Goal: Task Accomplishment & Management: Use online tool/utility

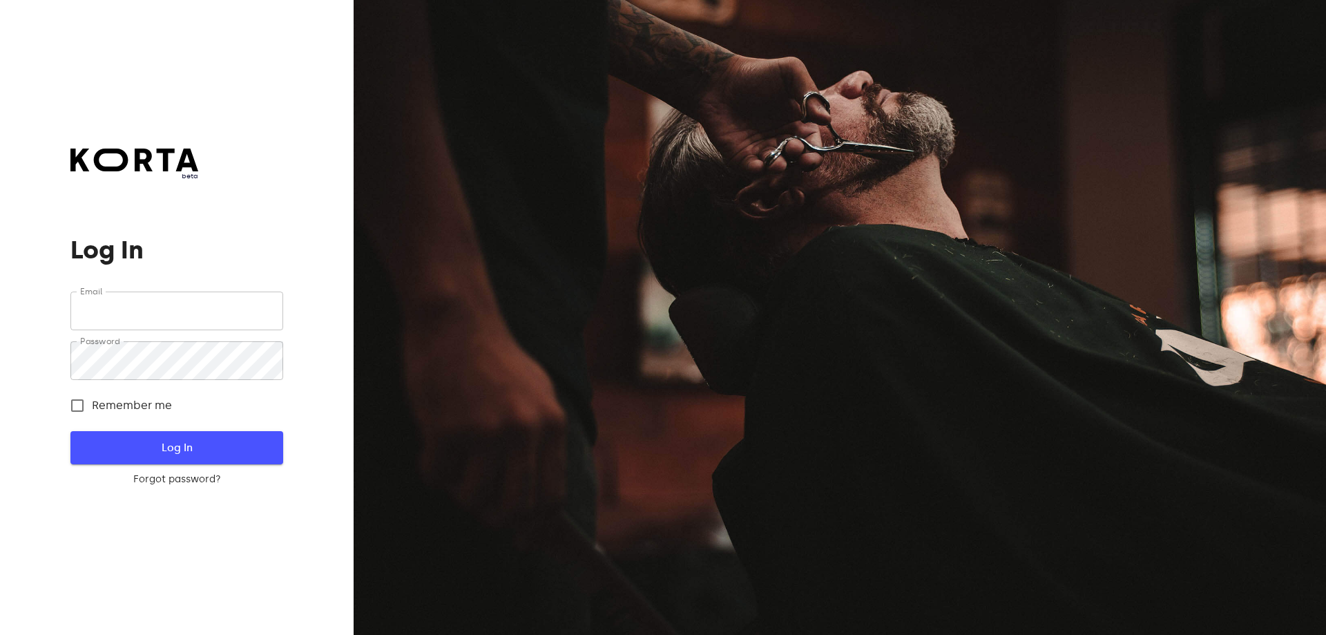
type input "[EMAIL_ADDRESS][DOMAIN_NAME]"
click at [173, 448] on span "Log In" at bounding box center [177, 448] width 168 height 18
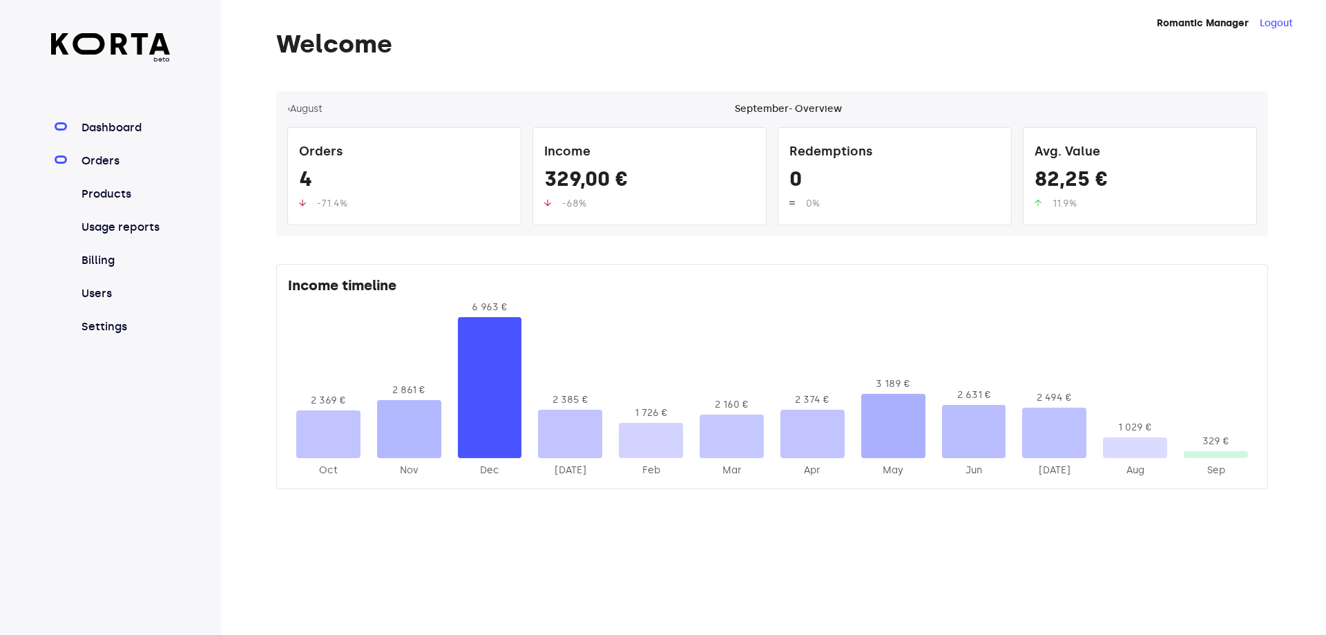
click at [95, 161] on link "Orders" at bounding box center [125, 161] width 92 height 17
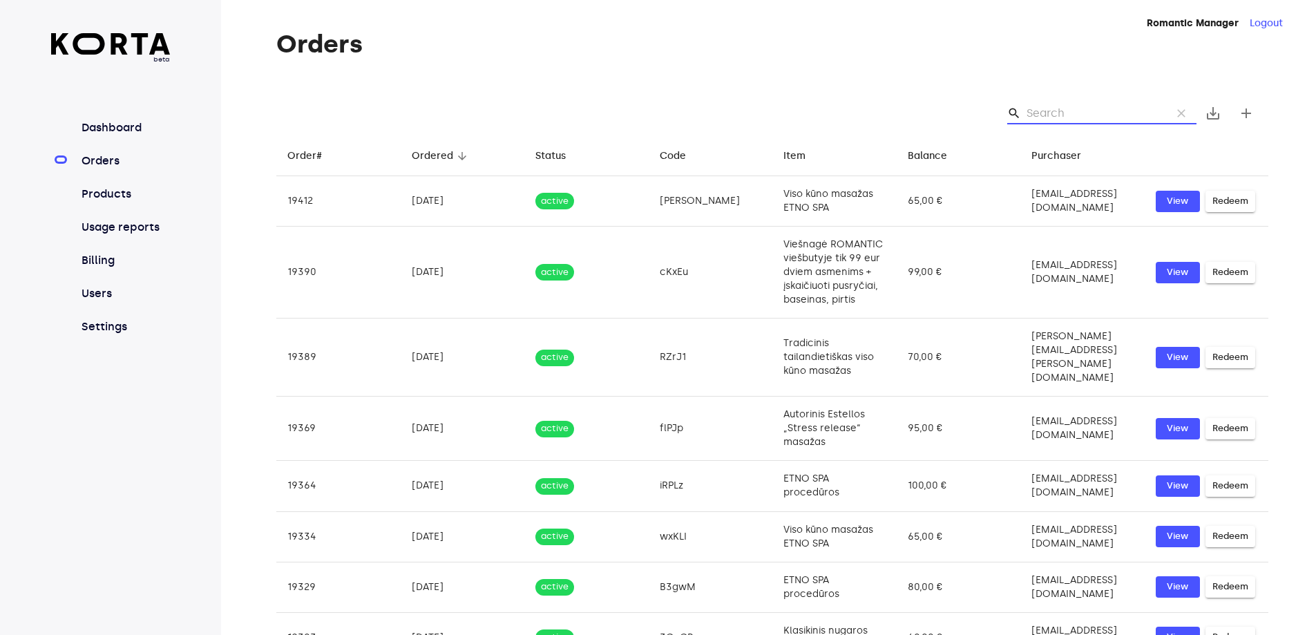
click at [1109, 108] on input "Search" at bounding box center [1093, 113] width 134 height 22
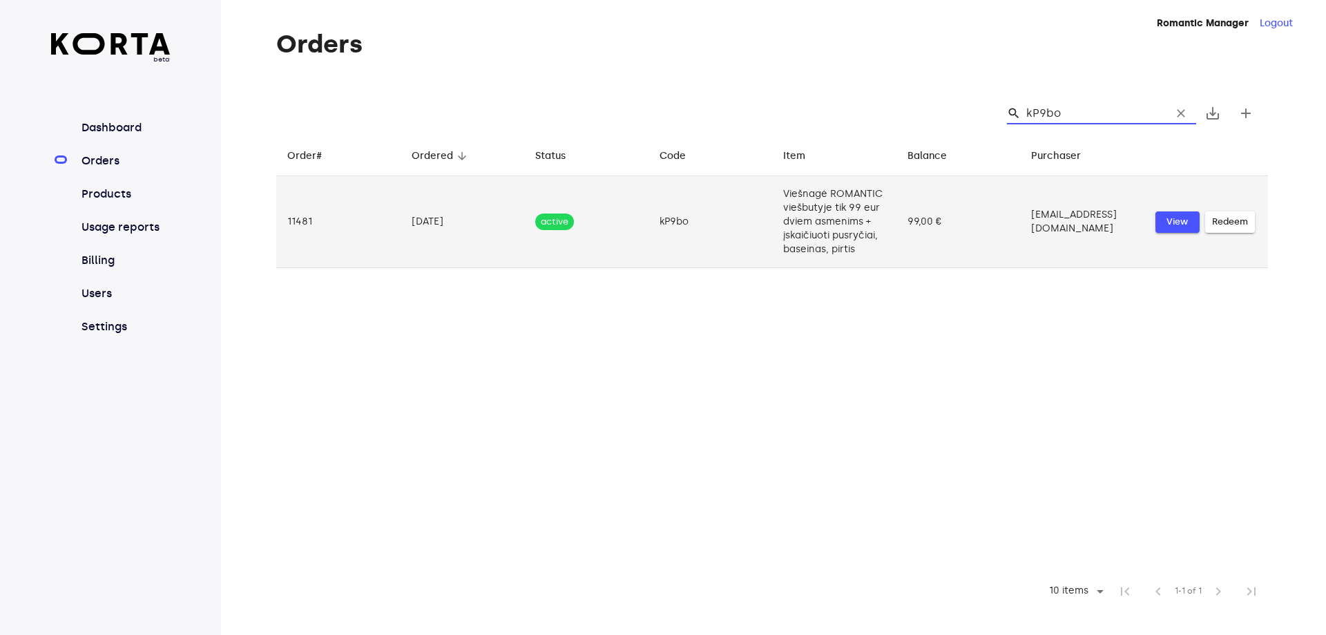
type input "kP9bo"
click at [1180, 225] on span "View" at bounding box center [1178, 222] width 30 height 16
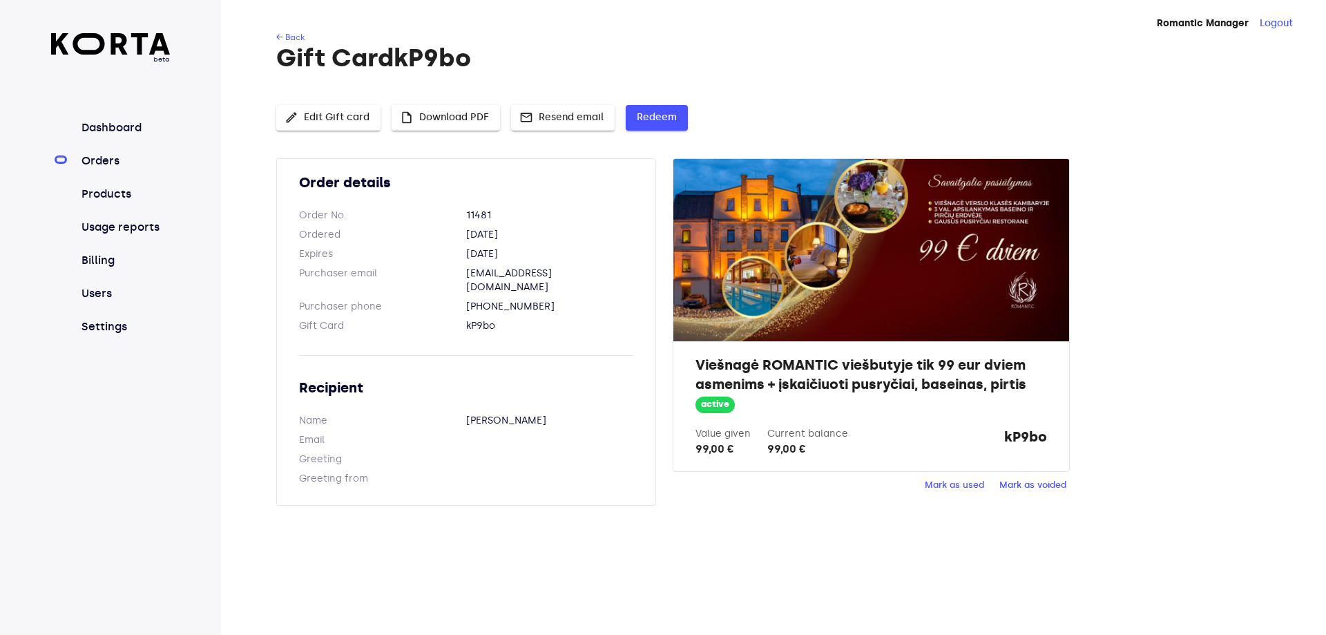
click at [645, 111] on span "Redeem" at bounding box center [657, 117] width 40 height 17
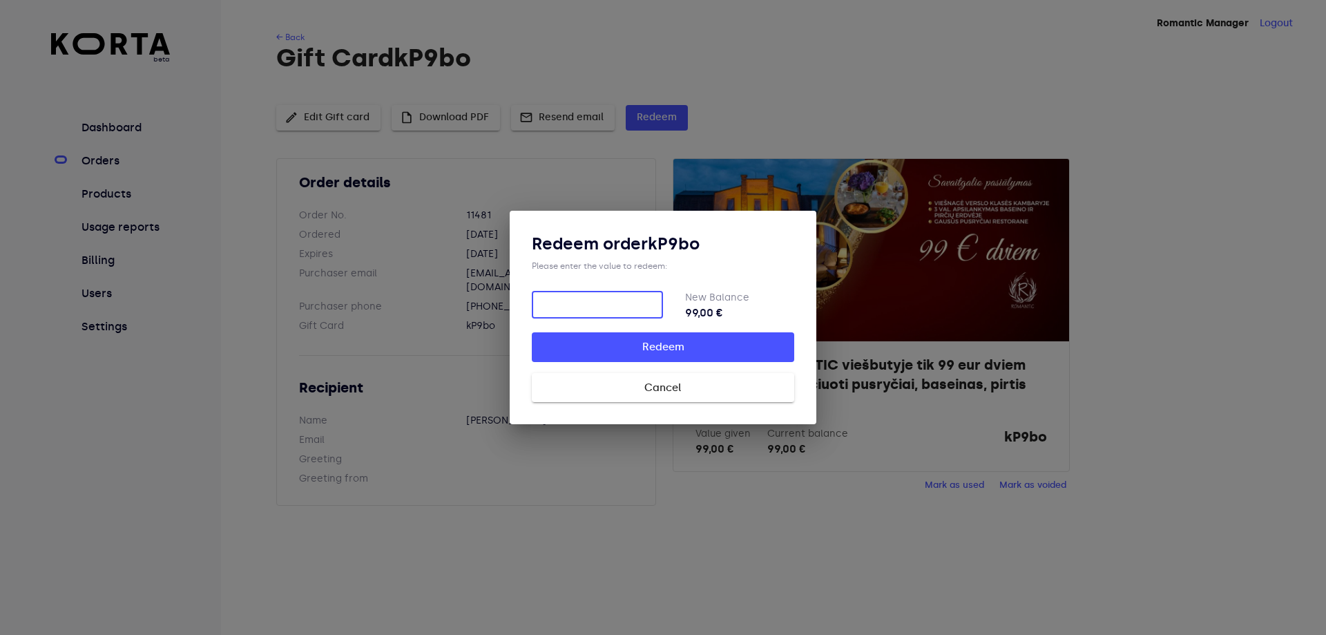
click at [631, 296] on input "number" at bounding box center [597, 305] width 131 height 28
type input "99"
click at [696, 350] on span "Redeem" at bounding box center [663, 347] width 218 height 18
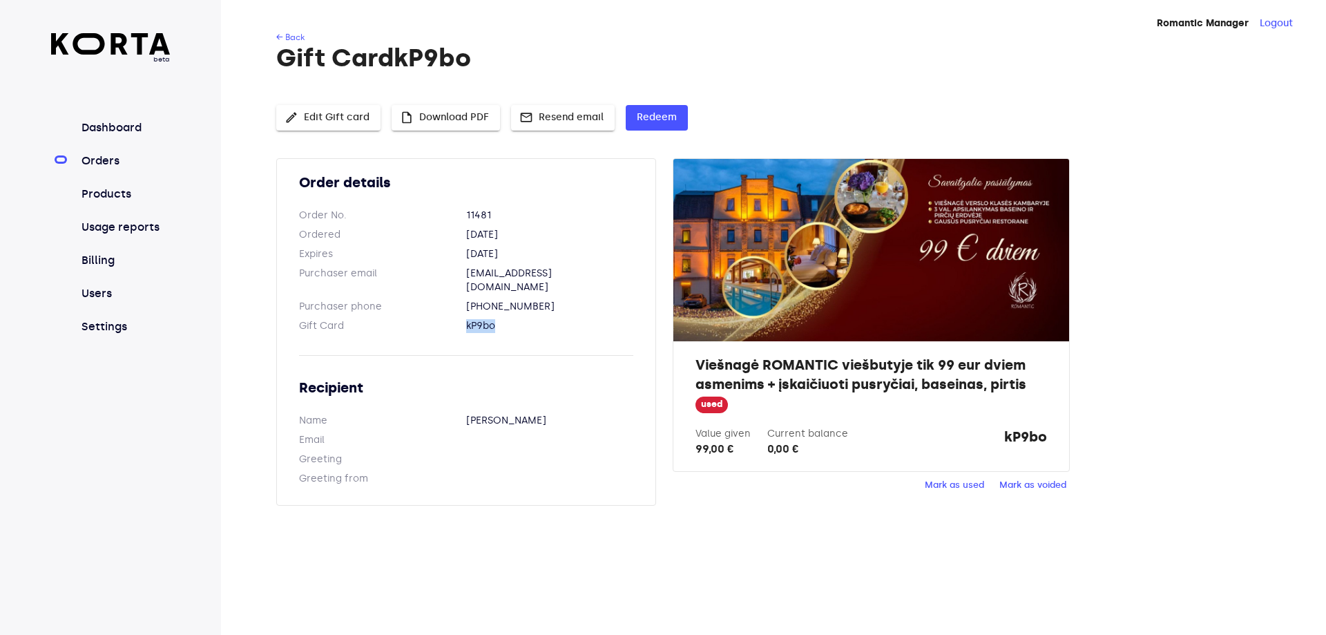
drag, startPoint x: 499, startPoint y: 313, endPoint x: 466, endPoint y: 312, distance: 33.2
click at [466, 319] on dl "Gift Card kP9bo" at bounding box center [466, 326] width 334 height 14
copy dl "kP9bo"
